Goal: Obtain resource: Download file/media

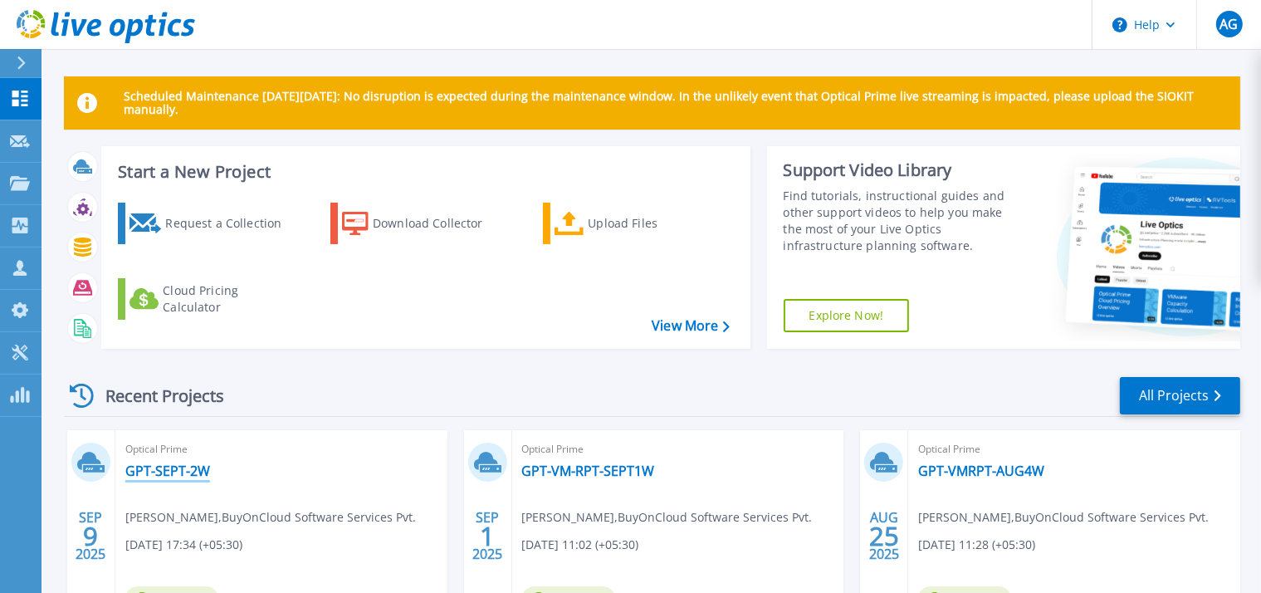
click at [194, 470] on link "GPT-SEPT-2W" at bounding box center [167, 470] width 85 height 17
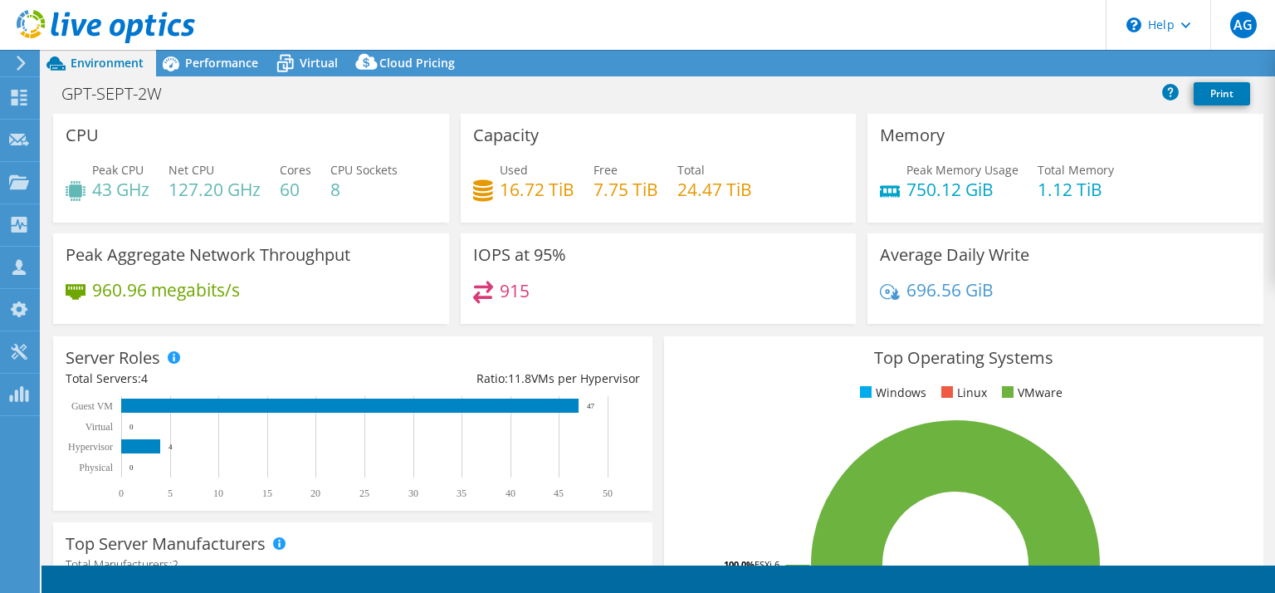
select select "USD"
click at [996, 59] on link "Reports" at bounding box center [994, 64] width 80 height 26
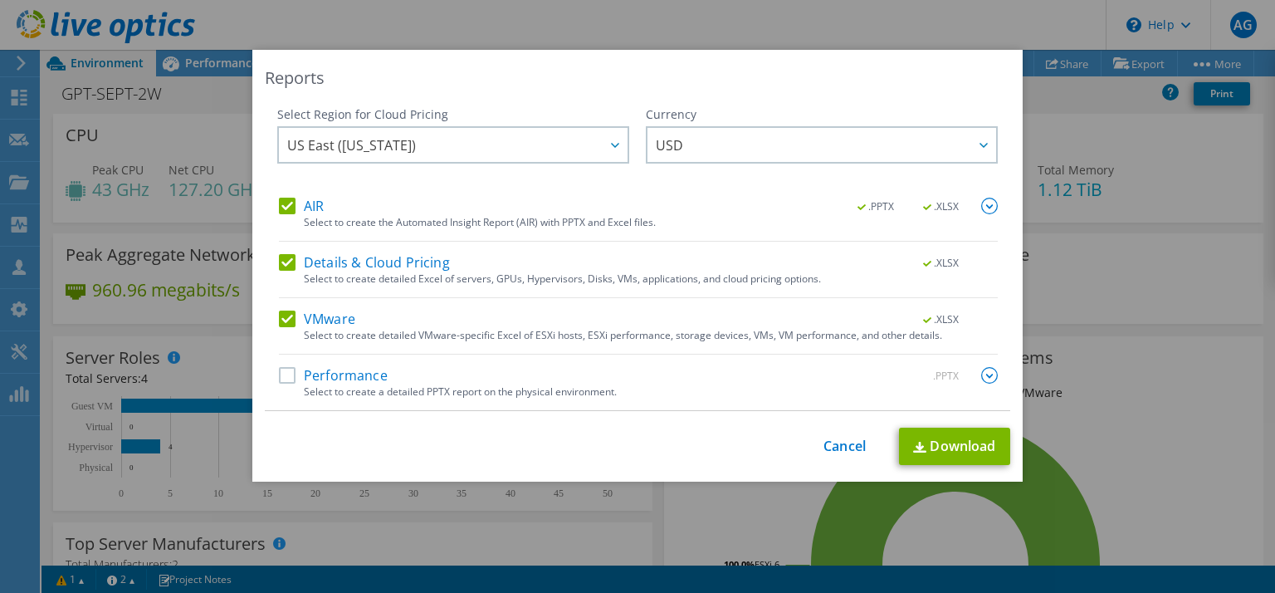
click at [280, 207] on label "AIR" at bounding box center [301, 206] width 45 height 17
click at [0, 0] on input "AIR" at bounding box center [0, 0] width 0 height 0
click at [283, 264] on label "Details & Cloud Pricing" at bounding box center [364, 262] width 171 height 17
click at [0, 0] on input "Details & Cloud Pricing" at bounding box center [0, 0] width 0 height 0
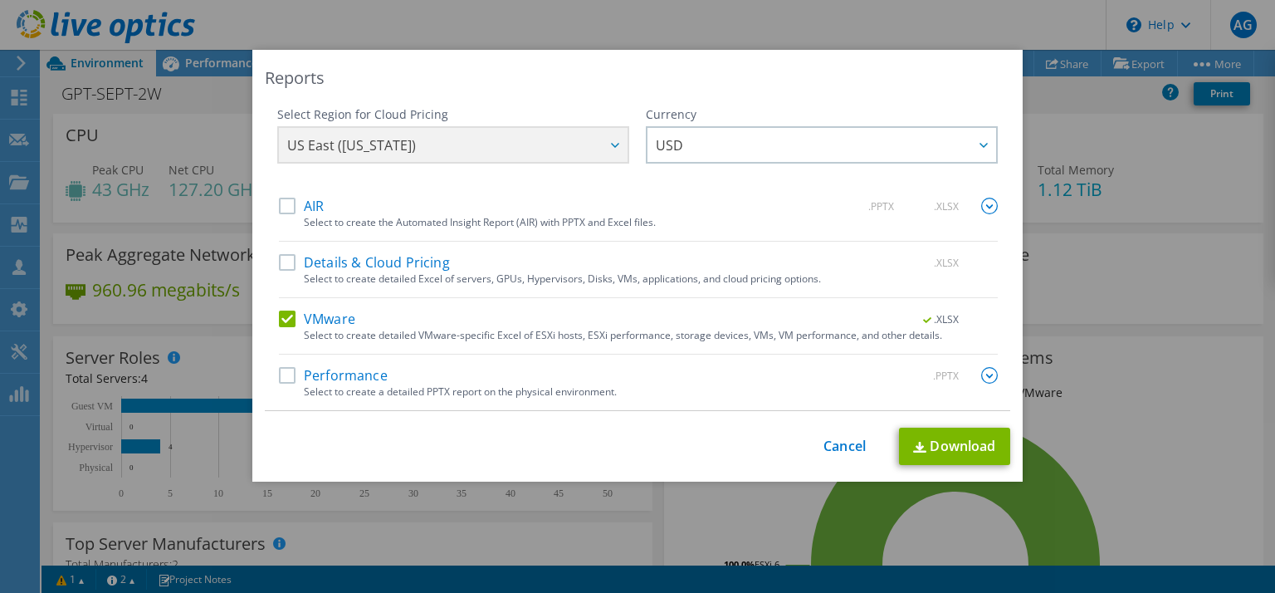
click at [280, 321] on label "VMware" at bounding box center [317, 318] width 76 height 17
click at [0, 0] on input "VMware" at bounding box center [0, 0] width 0 height 0
click at [284, 377] on label "Performance" at bounding box center [333, 375] width 109 height 17
click at [0, 0] on input "Performance" at bounding box center [0, 0] width 0 height 0
click at [983, 373] on img at bounding box center [989, 375] width 17 height 17
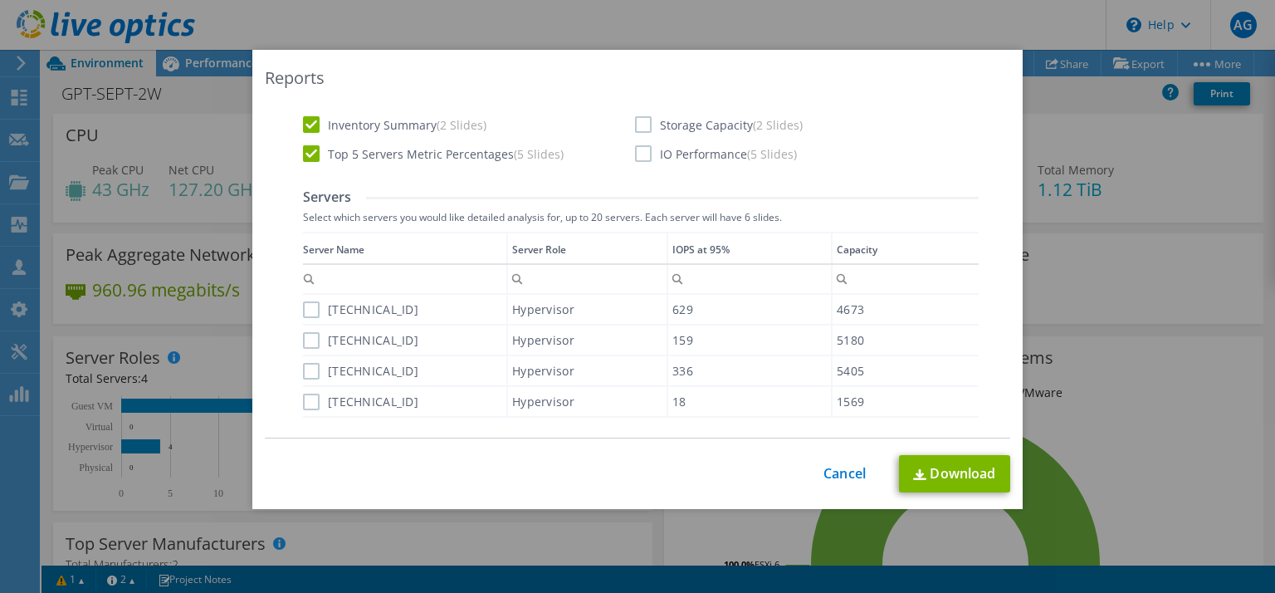
scroll to position [544, 0]
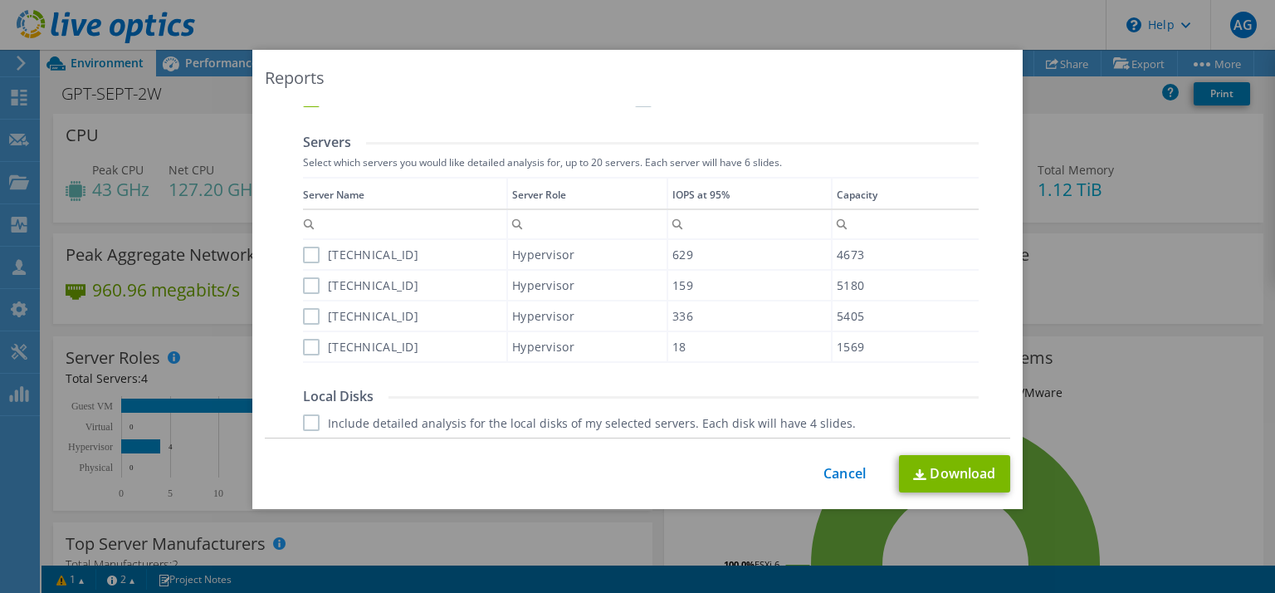
click at [310, 253] on label "[TECHNICAL_ID]" at bounding box center [360, 254] width 115 height 17
click at [0, 0] on input "[TECHNICAL_ID]" at bounding box center [0, 0] width 0 height 0
click at [305, 282] on label "[TECHNICAL_ID]" at bounding box center [360, 285] width 115 height 17
click at [0, 0] on input "[TECHNICAL_ID]" at bounding box center [0, 0] width 0 height 0
click at [303, 311] on label "[TECHNICAL_ID]" at bounding box center [360, 316] width 115 height 17
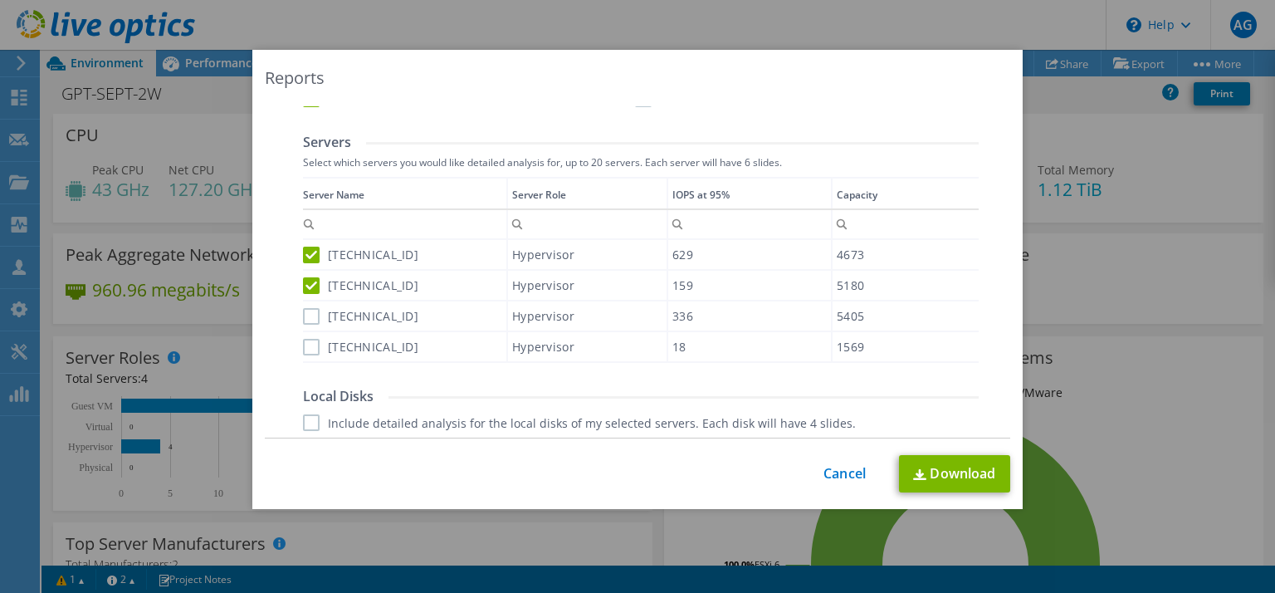
click at [0, 0] on input "[TECHNICAL_ID]" at bounding box center [0, 0] width 0 height 0
click at [305, 344] on label "[TECHNICAL_ID]" at bounding box center [360, 347] width 115 height 17
click at [0, 0] on input "[TECHNICAL_ID]" at bounding box center [0, 0] width 0 height 0
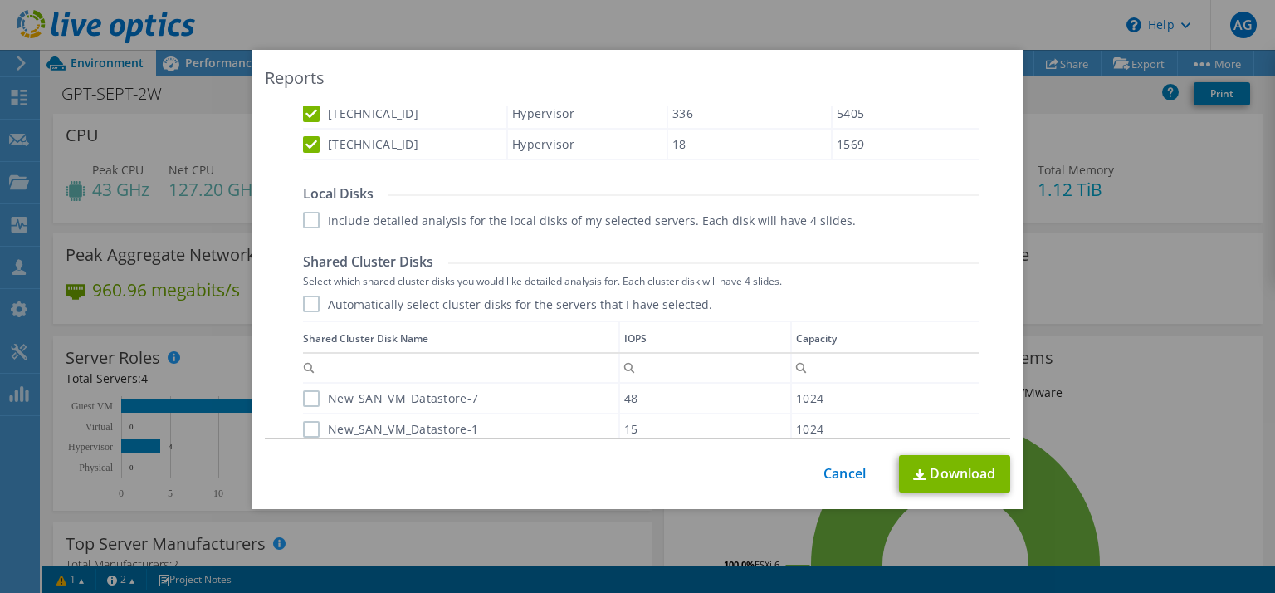
scroll to position [752, 0]
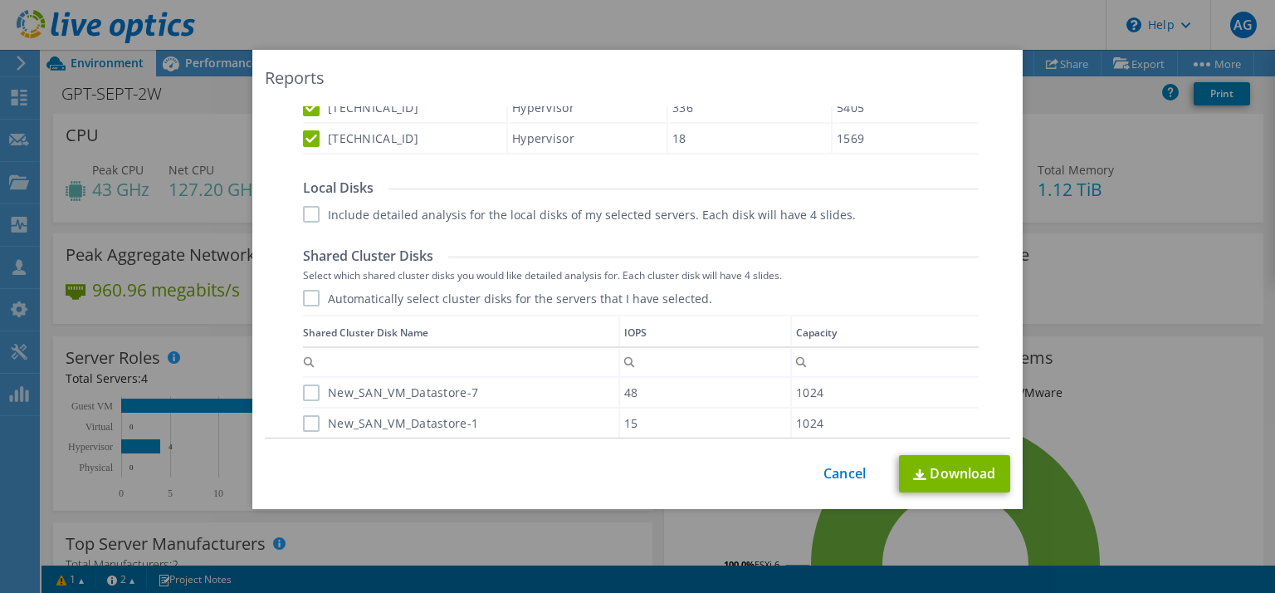
click at [314, 214] on label "Include detailed analysis for the local disks of my selected servers. Each disk…" at bounding box center [579, 214] width 553 height 17
click at [0, 0] on input "Include detailed analysis for the local disks of my selected servers. Each disk…" at bounding box center [0, 0] width 0 height 0
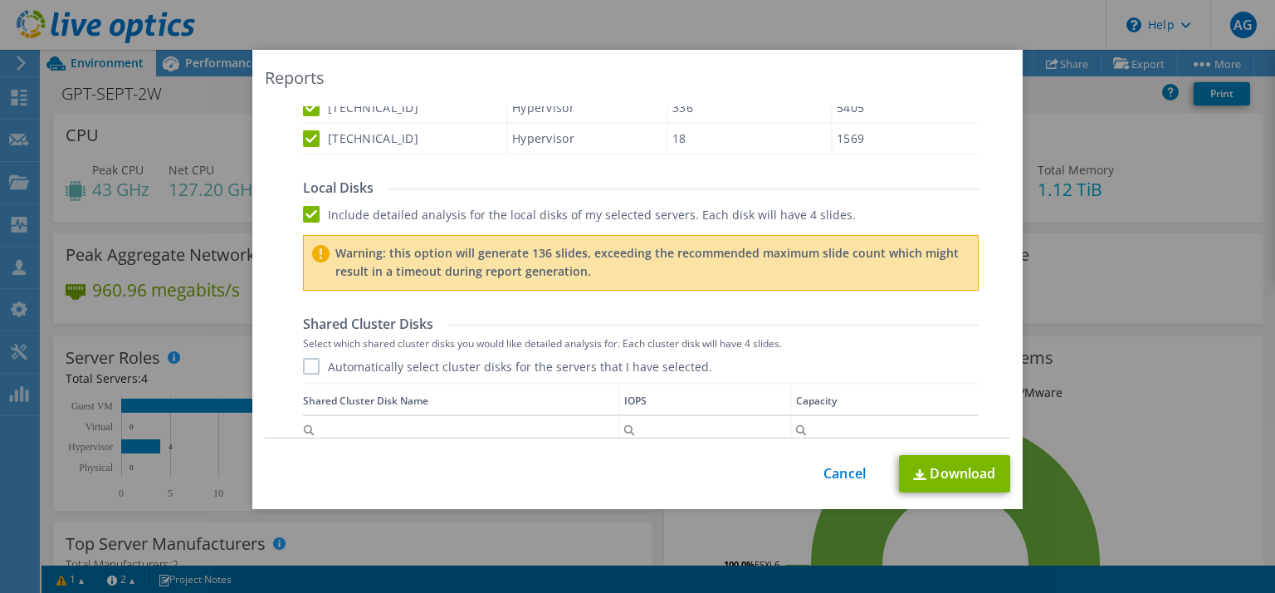
click at [308, 363] on label "Automatically select cluster disks for the servers that I have selected." at bounding box center [507, 366] width 409 height 17
click at [0, 0] on input "Automatically select cluster disks for the servers that I have selected." at bounding box center [0, 0] width 0 height 0
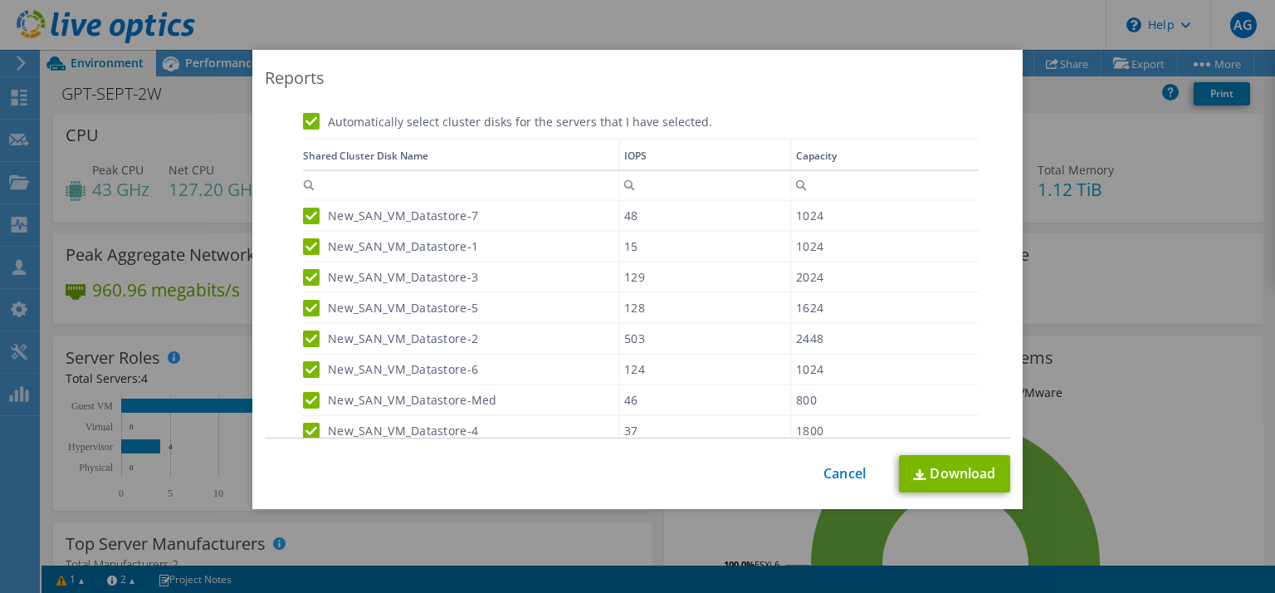
scroll to position [1153, 0]
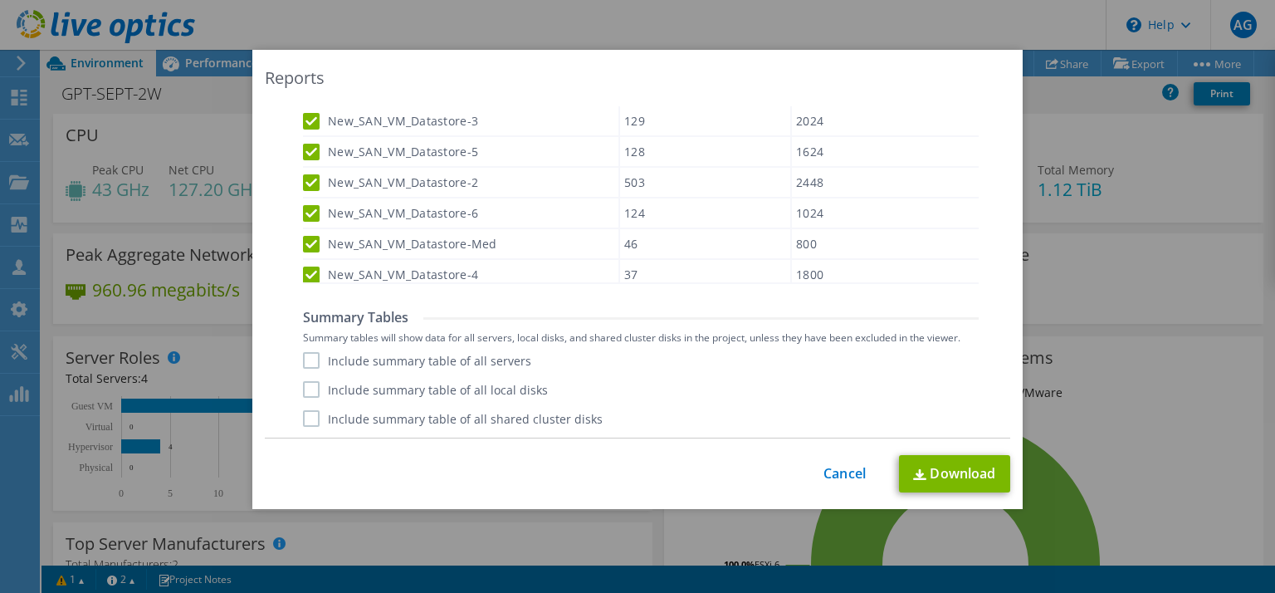
click at [305, 357] on label "Include summary table of all servers" at bounding box center [417, 360] width 228 height 17
click at [0, 0] on input "Include summary table of all servers" at bounding box center [0, 0] width 0 height 0
click at [304, 394] on label "Include summary table of all local disks" at bounding box center [425, 389] width 245 height 17
click at [0, 0] on input "Include summary table of all local disks" at bounding box center [0, 0] width 0 height 0
click at [305, 417] on label "Include summary table of all shared cluster disks" at bounding box center [453, 418] width 300 height 17
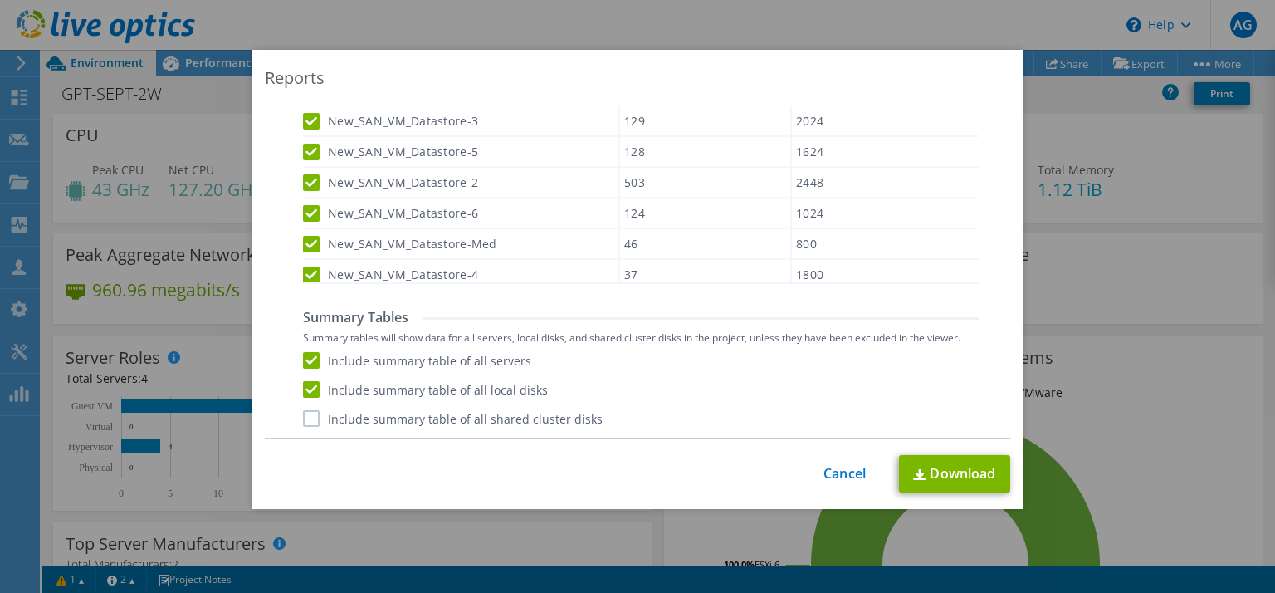
click at [0, 0] on input "Include summary table of all shared cluster disks" at bounding box center [0, 0] width 0 height 0
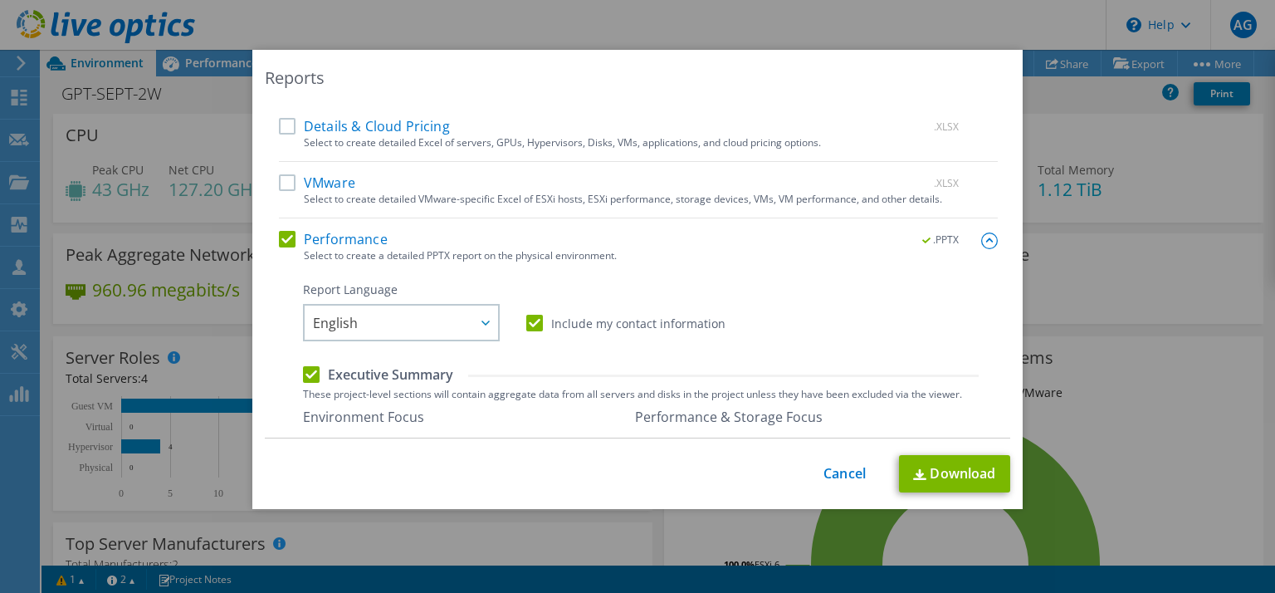
scroll to position [0, 0]
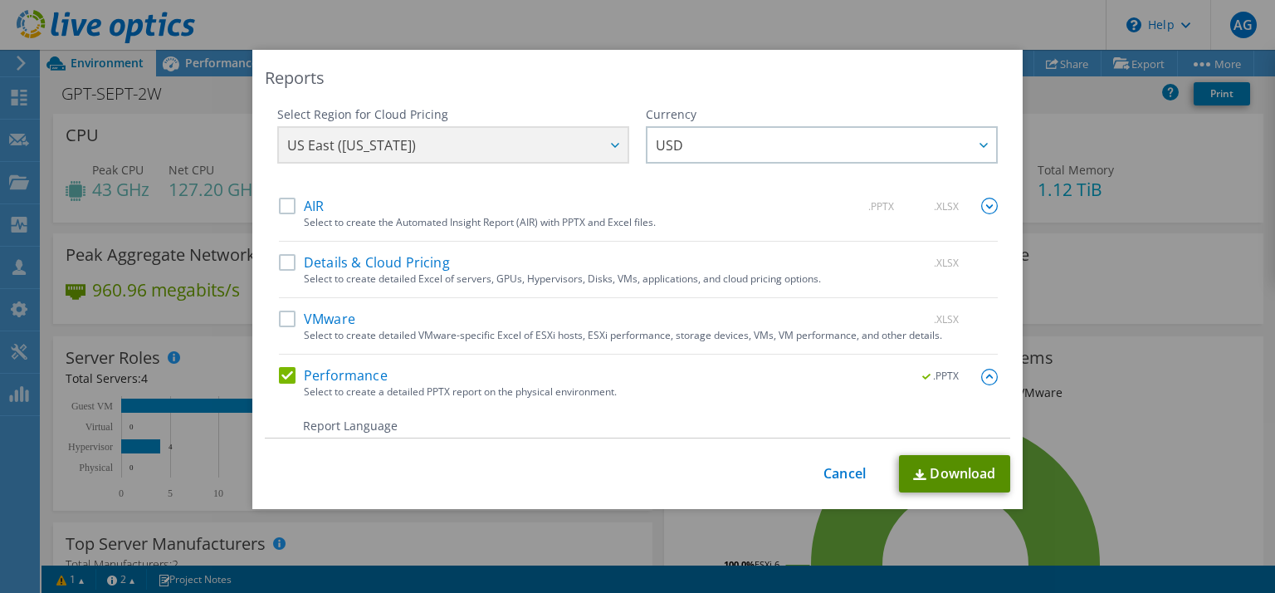
click at [938, 472] on link "Download" at bounding box center [954, 473] width 111 height 37
